Goal: Task Accomplishment & Management: Manage account settings

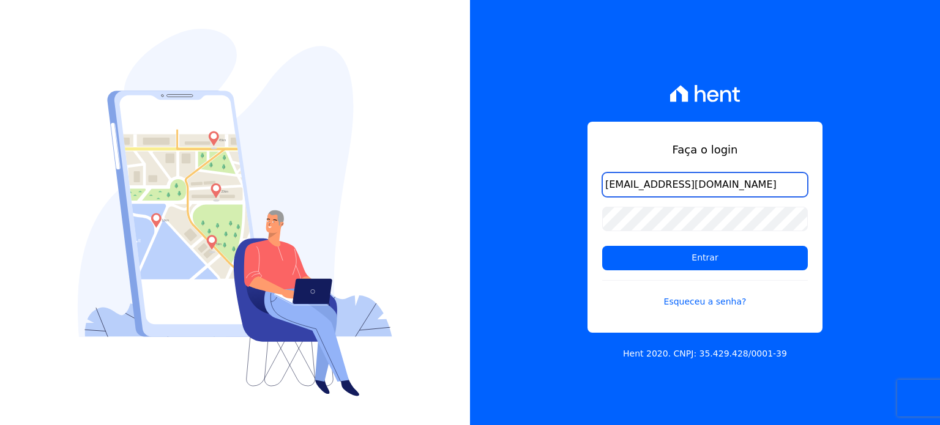
drag, startPoint x: 695, startPoint y: 183, endPoint x: 509, endPoint y: 184, distance: 185.5
click at [509, 184] on div "Faça o login hiogom@gmail.com Entrar Esqueceu a senha? Hent 2020. CNPJ: 35.429.…" at bounding box center [705, 212] width 470 height 425
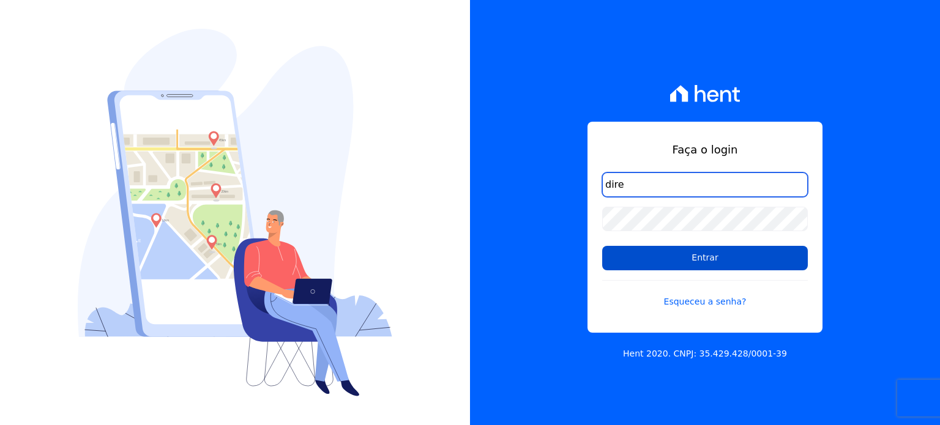
type input "diretoria@grupohurb.com"
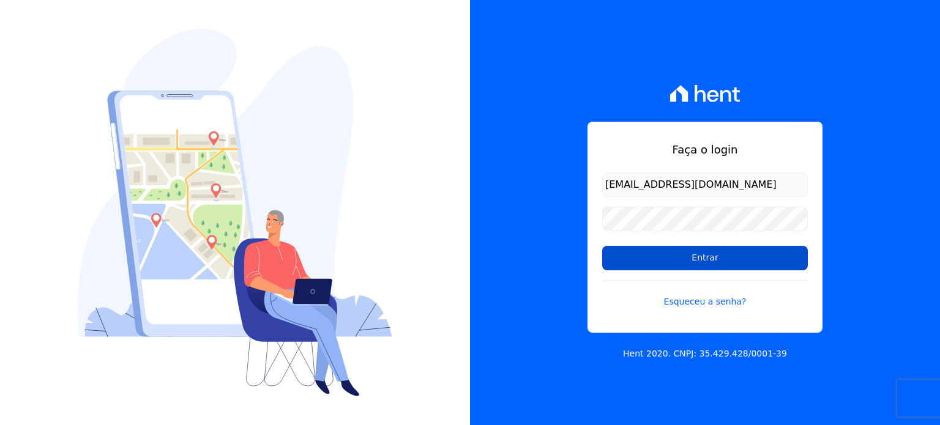
click at [679, 257] on input "Entrar" at bounding box center [705, 258] width 206 height 24
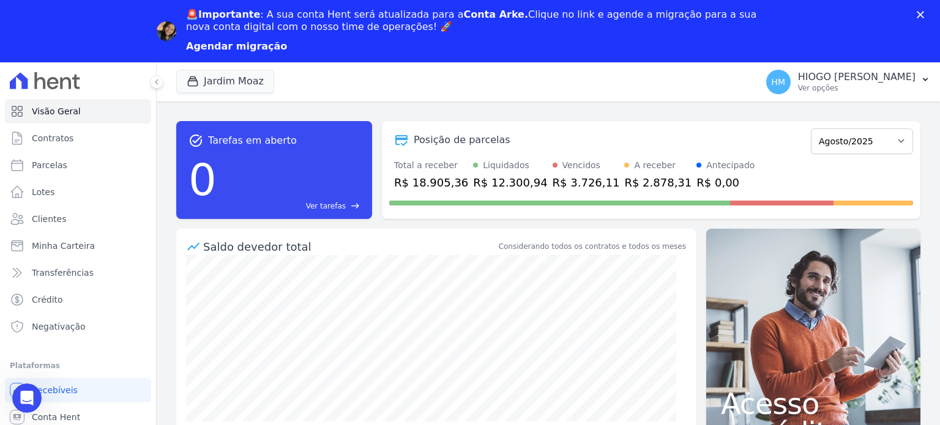
click at [260, 48] on link "Agendar migração" at bounding box center [236, 46] width 101 height 13
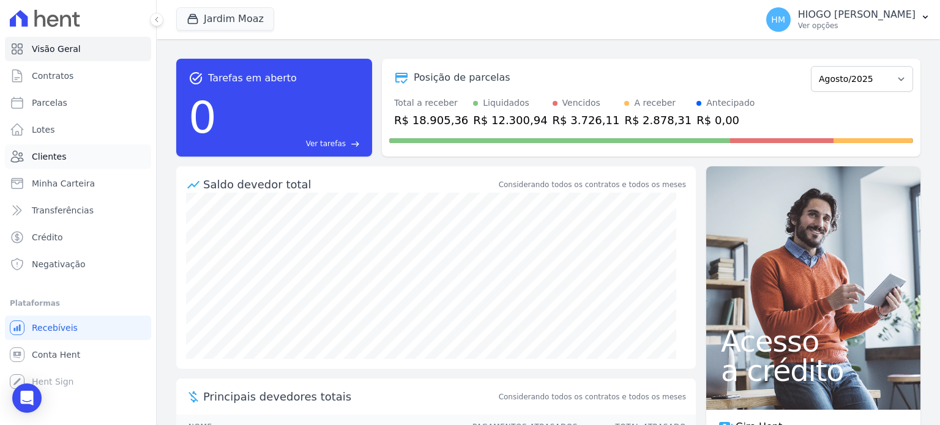
click at [47, 159] on span "Clientes" at bounding box center [49, 157] width 34 height 12
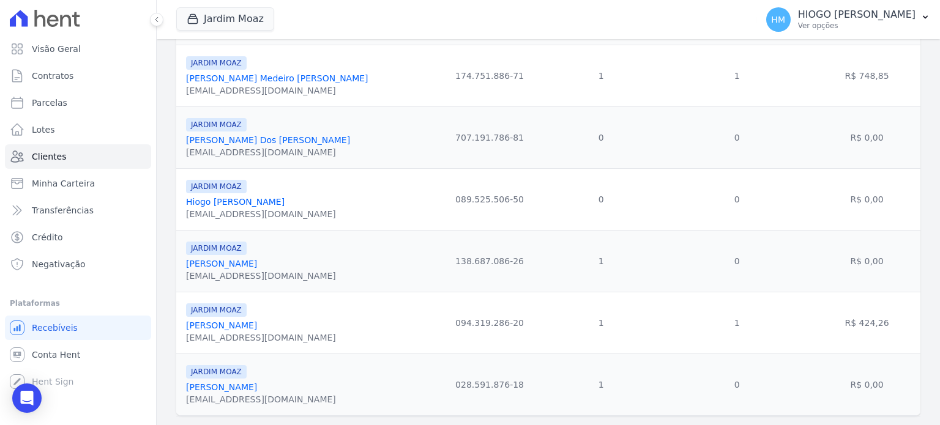
scroll to position [336, 0]
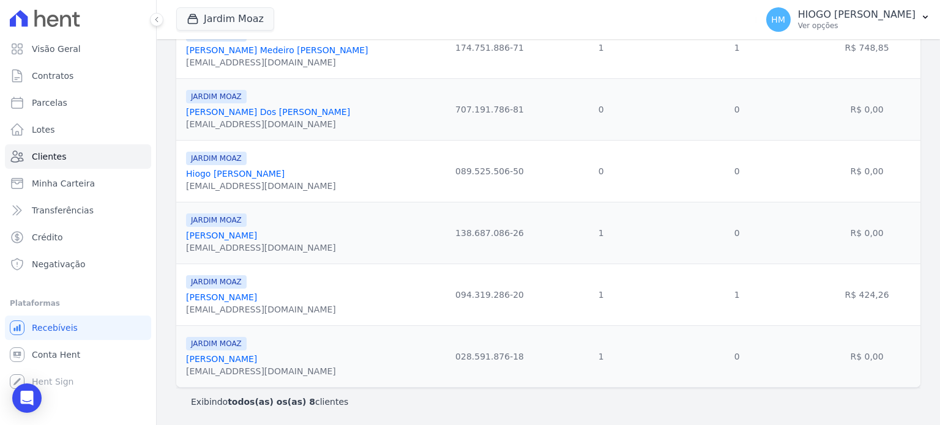
click at [275, 48] on link "Farley Henrique Medeiro Souza" at bounding box center [277, 50] width 182 height 10
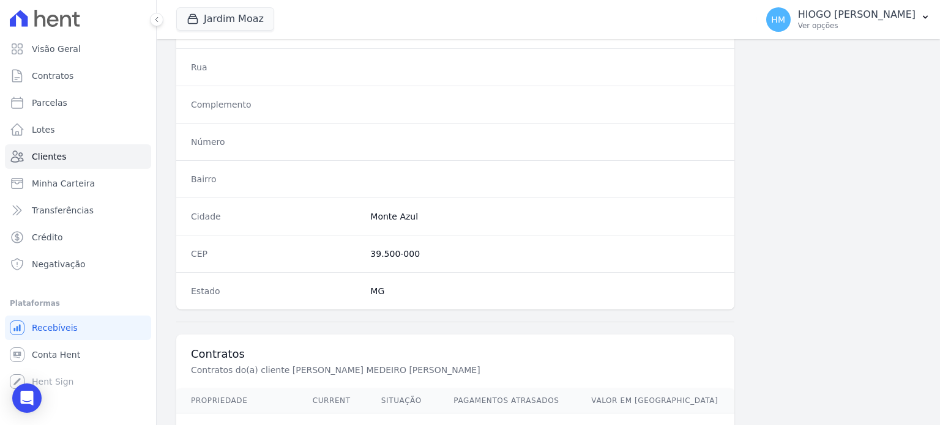
scroll to position [716, 0]
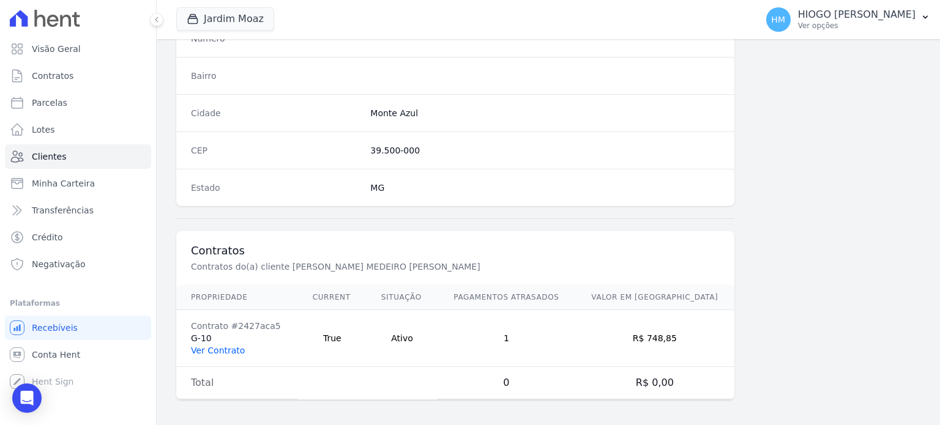
click at [229, 347] on link "Ver Contrato" at bounding box center [218, 351] width 54 height 10
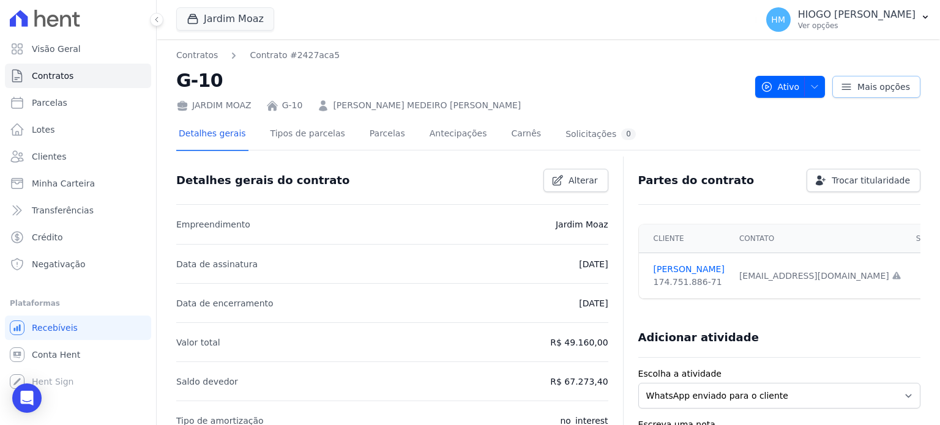
click at [845, 89] on icon at bounding box center [846, 87] width 9 height 6
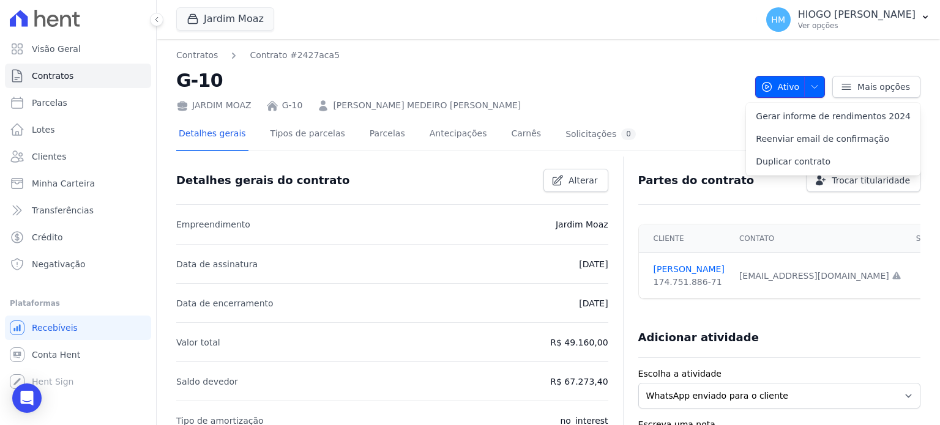
click at [810, 86] on icon "button" at bounding box center [815, 87] width 10 height 10
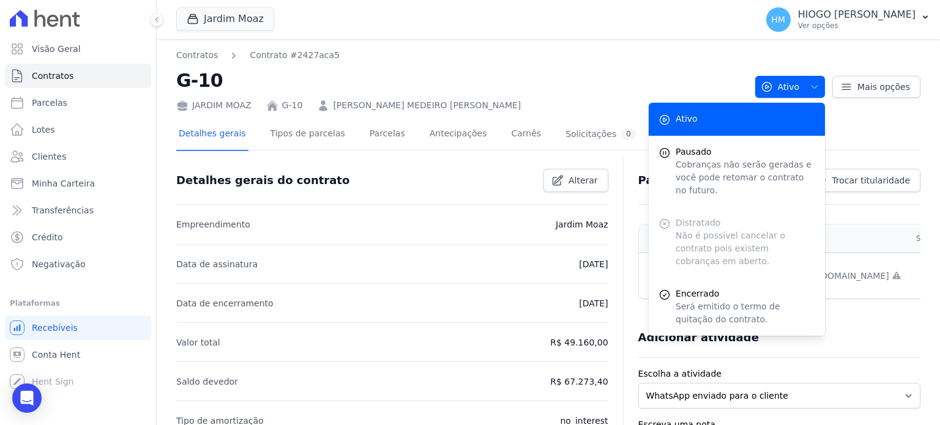
click at [763, 225] on div "Distratado Não é possível cancelar o contrato pois existem cobranças em aberto." at bounding box center [737, 242] width 176 height 71
click at [761, 226] on div "Distratado Não é possível cancelar o contrato pois existem cobranças em aberto." at bounding box center [737, 242] width 176 height 71
click at [725, 233] on div "Distratado Não é possível cancelar o contrato pois existem cobranças em aberto." at bounding box center [737, 242] width 176 height 71
click at [556, 65] on div "Contratos Contrato #2427aca5 G-10 [GEOGRAPHIC_DATA] G-10 [PERSON_NAME]" at bounding box center [460, 80] width 569 height 63
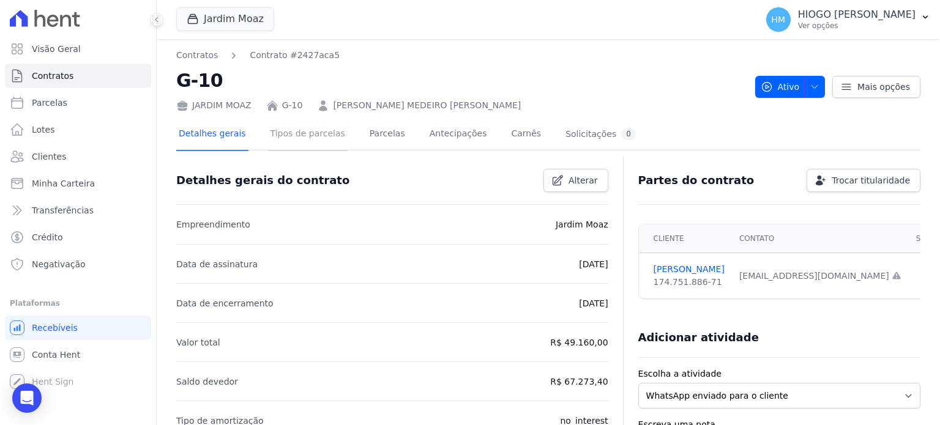
click at [309, 141] on link "Tipos de parcelas" at bounding box center [308, 135] width 80 height 32
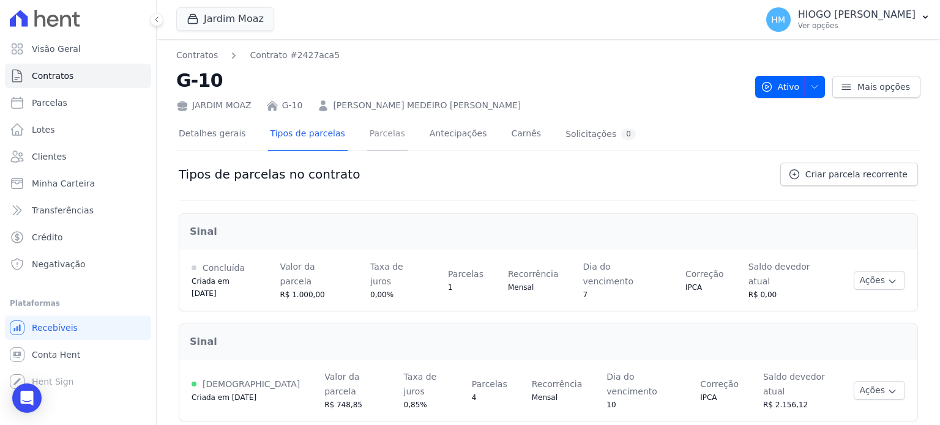
click at [377, 138] on link "Parcelas" at bounding box center [387, 135] width 40 height 32
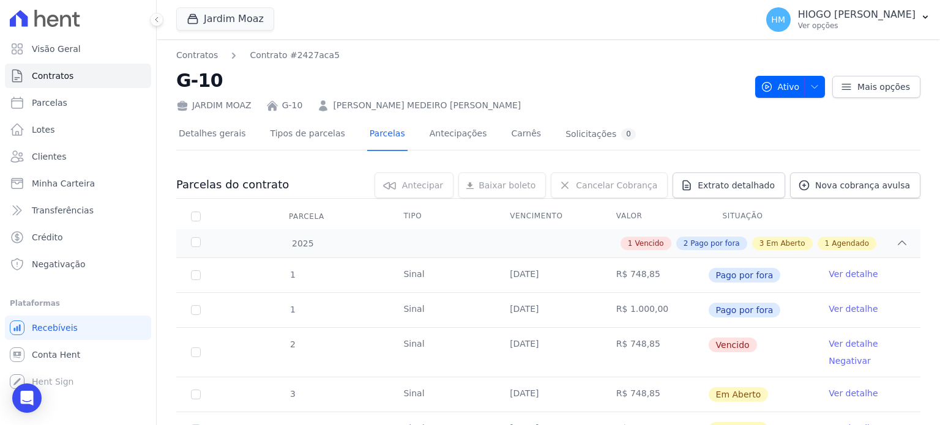
scroll to position [122, 0]
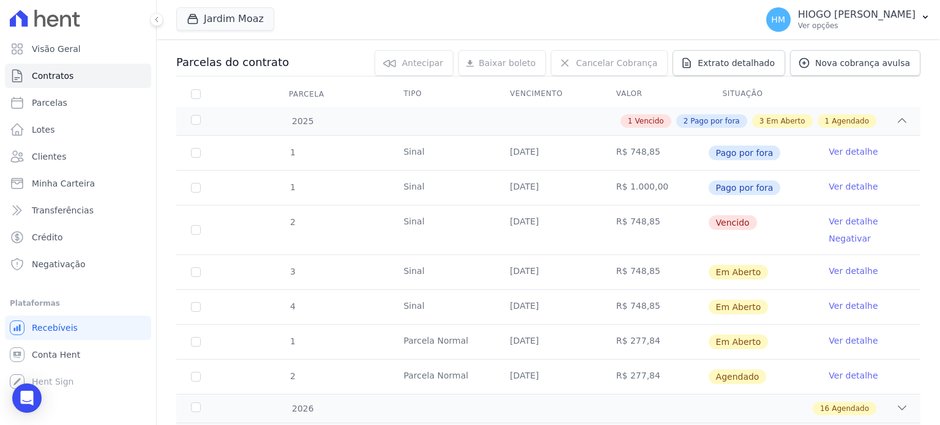
click at [845, 225] on link "Ver detalhe" at bounding box center [853, 221] width 49 height 12
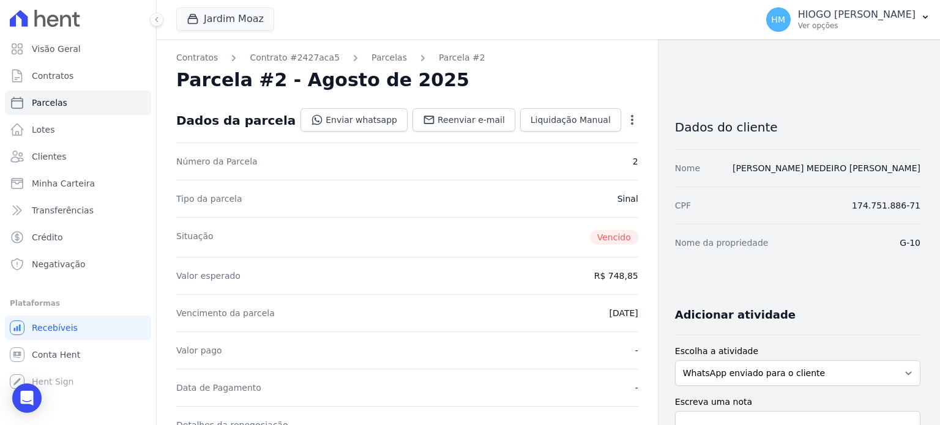
click at [626, 121] on icon "button" at bounding box center [632, 120] width 12 height 12
click at [574, 160] on link "Cancelar Cobrança" at bounding box center [580, 159] width 108 height 22
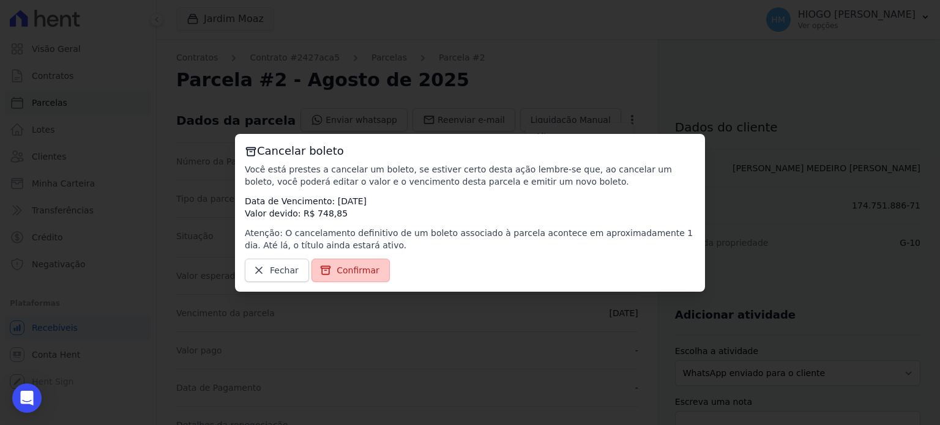
click at [348, 270] on span "Confirmar" at bounding box center [358, 270] width 43 height 12
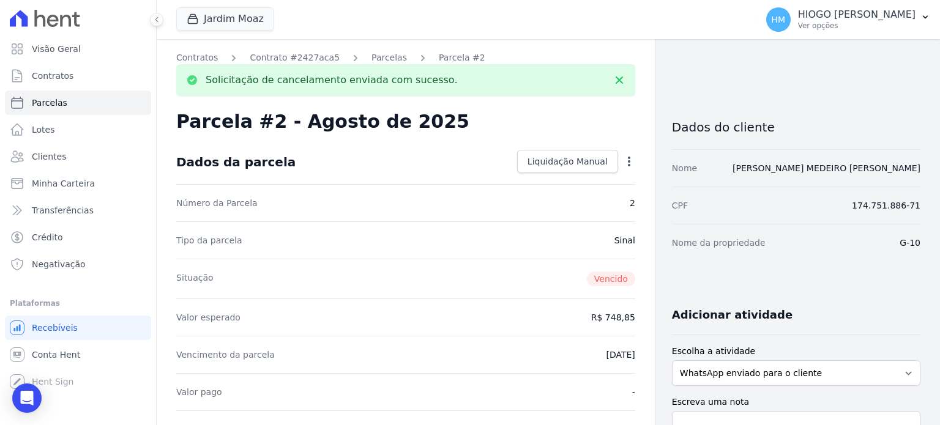
click at [256, 62] on link "Contrato #2427aca5" at bounding box center [295, 57] width 90 height 13
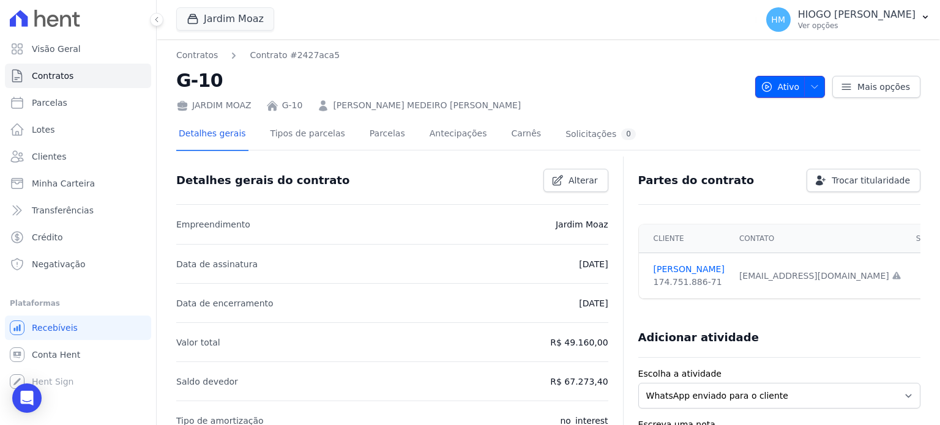
click at [817, 78] on button "Ativo" at bounding box center [790, 87] width 70 height 22
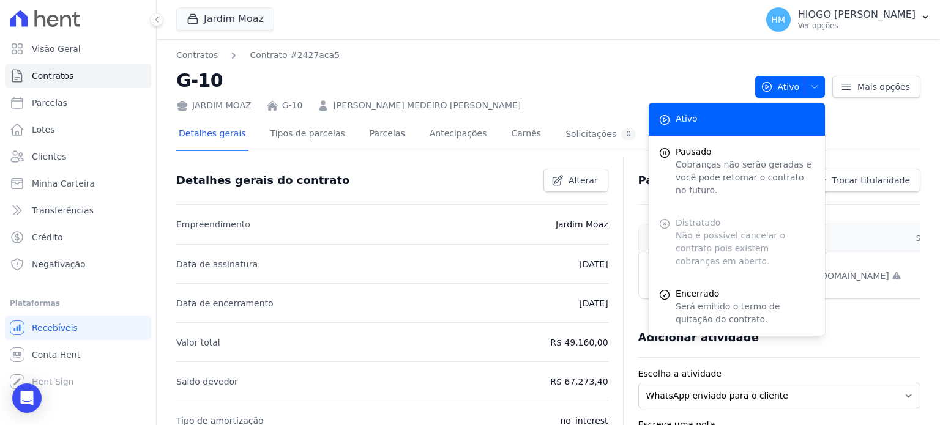
click at [717, 220] on div "Distratado Não é possível cancelar o contrato pois existem cobranças em aberto." at bounding box center [737, 242] width 176 height 71
click at [715, 220] on div "Distratado Não é possível cancelar o contrato pois existem cobranças em aberto." at bounding box center [737, 242] width 176 height 71
click at [600, 75] on h2 "G-10" at bounding box center [460, 81] width 569 height 28
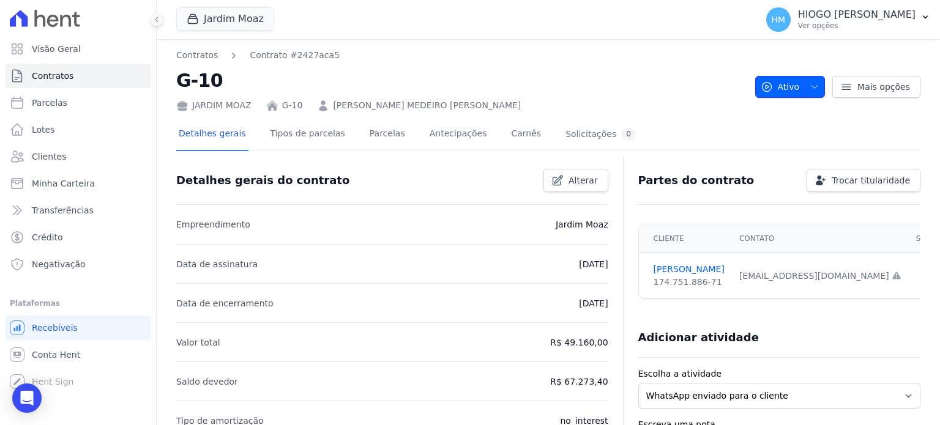
click at [810, 86] on icon "button" at bounding box center [815, 87] width 10 height 10
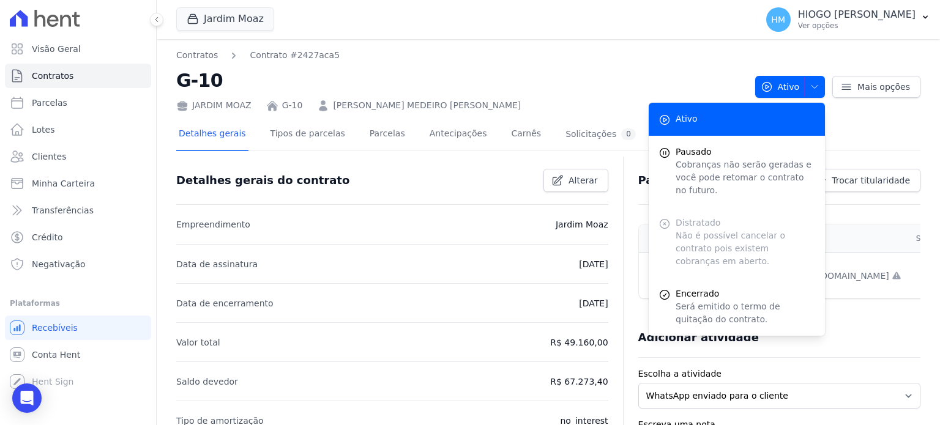
click at [561, 83] on h2 "G-10" at bounding box center [460, 81] width 569 height 28
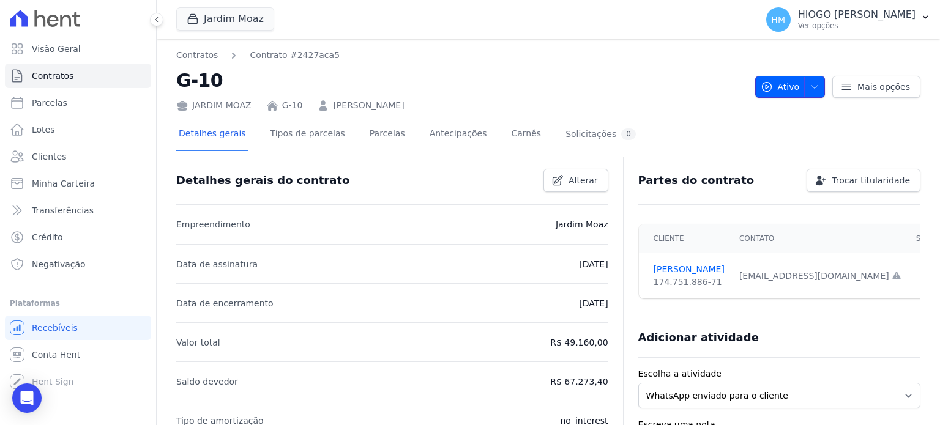
click at [813, 82] on icon "button" at bounding box center [815, 87] width 10 height 10
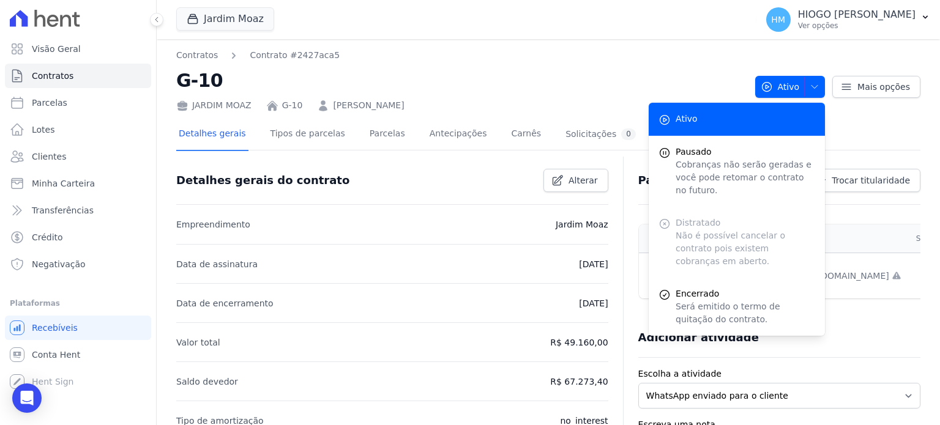
click at [566, 65] on div "Contratos Contrato #2427aca5 G-10 [GEOGRAPHIC_DATA] G-10 [PERSON_NAME]" at bounding box center [460, 80] width 569 height 63
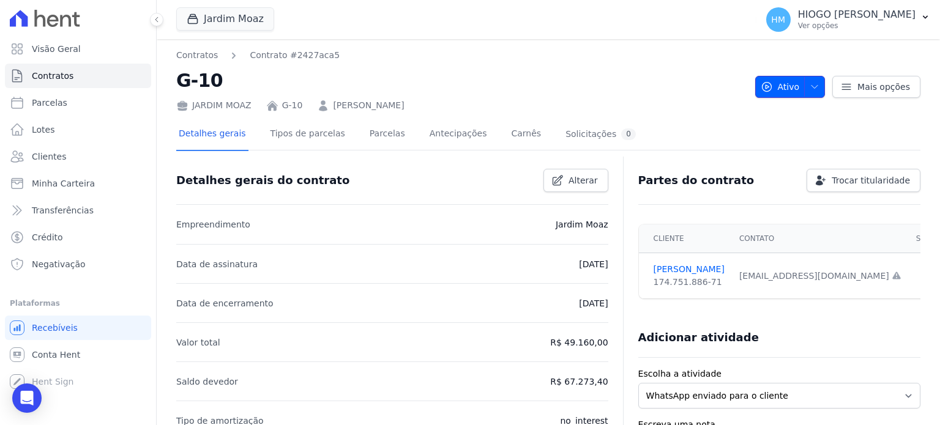
click at [810, 85] on icon "button" at bounding box center [815, 87] width 10 height 10
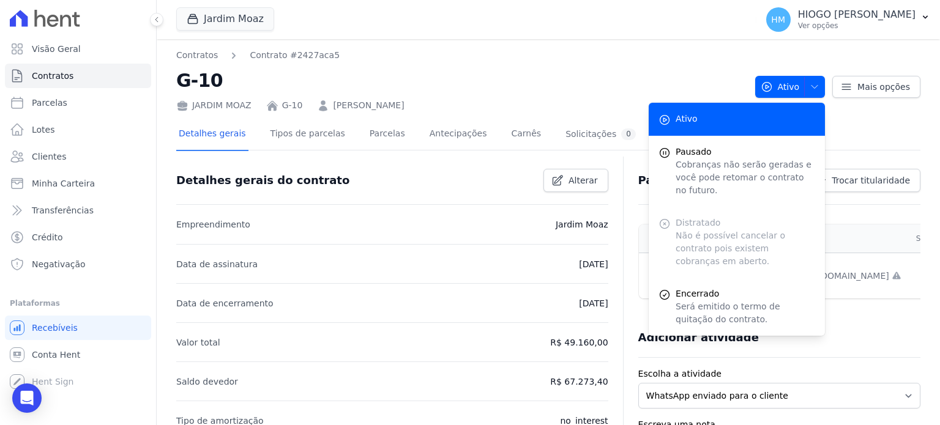
click at [698, 215] on div "Distratado Não é possível cancelar o contrato pois existem cobranças em aberto." at bounding box center [737, 242] width 176 height 71
drag, startPoint x: 695, startPoint y: 222, endPoint x: 693, endPoint y: 215, distance: 7.0
click at [693, 220] on div "Distratado Não é possível cancelar o contrato pois existem cobranças em aberto." at bounding box center [737, 242] width 176 height 71
click at [654, 60] on nav "Contratos Contrato #2427aca5" at bounding box center [460, 55] width 569 height 13
